Goal: Task Accomplishment & Management: Use online tool/utility

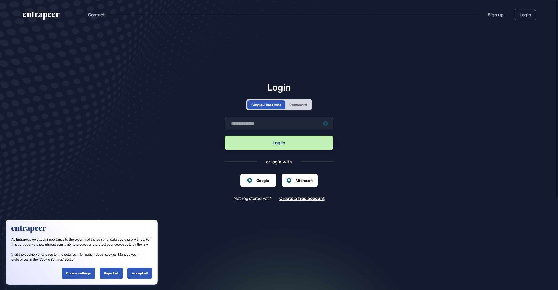
click at [300, 109] on div "Single-Use Code Password" at bounding box center [279, 104] width 66 height 11
click at [301, 106] on div "Password" at bounding box center [298, 105] width 18 height 6
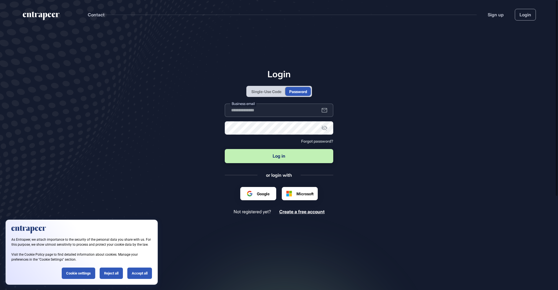
click at [289, 114] on input "text" at bounding box center [279, 109] width 108 height 13
type input "**********"
click at [279, 154] on button "Log in" at bounding box center [279, 156] width 108 height 14
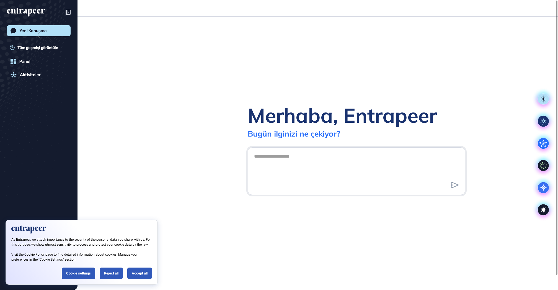
scroll to position [0, 0]
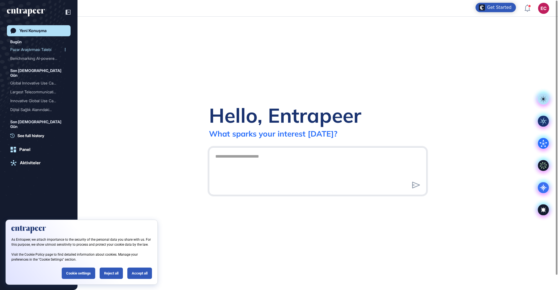
click at [31, 50] on div "Pazar Araştırması Talebi" at bounding box center [36, 49] width 53 height 9
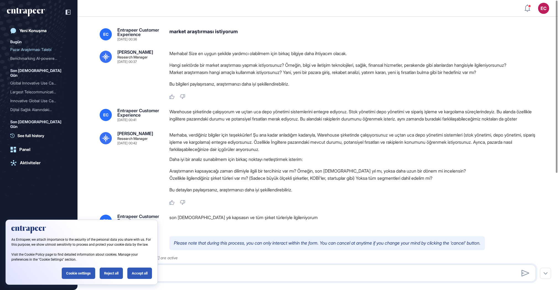
scroll to position [42, 0]
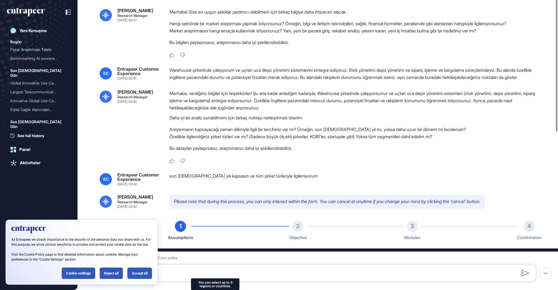
type input "**********"
type input "*"
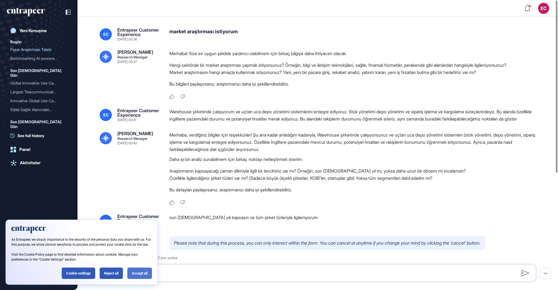
click at [132, 270] on div "Accept all" at bounding box center [139, 272] width 25 height 11
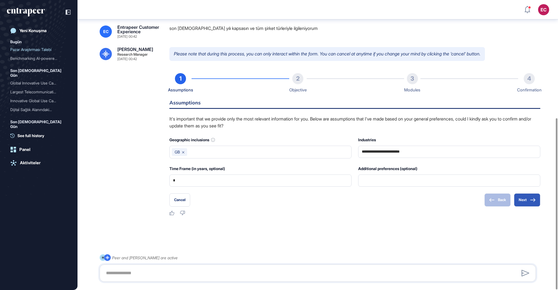
scroll to position [199, 0]
click at [524, 198] on button "Next" at bounding box center [527, 199] width 26 height 13
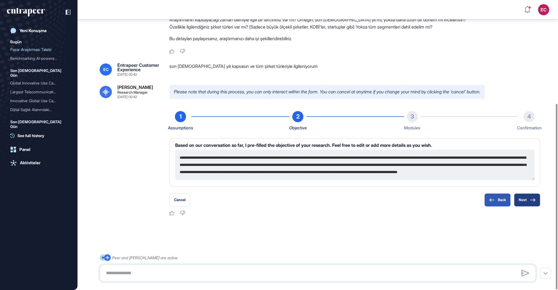
click at [530, 199] on icon at bounding box center [533, 200] width 6 height 4
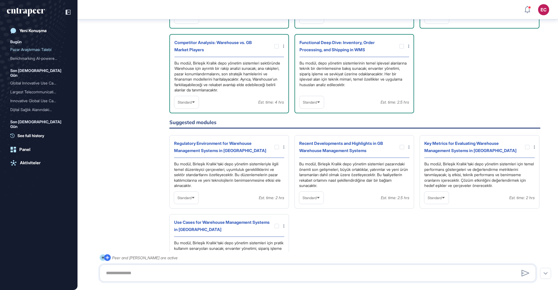
scroll to position [485, 0]
